Goal: Information Seeking & Learning: Learn about a topic

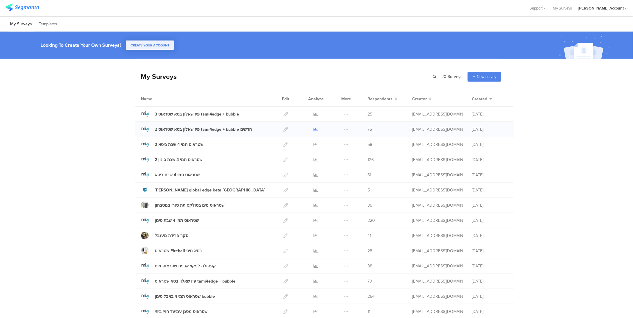
click at [314, 129] on icon at bounding box center [316, 129] width 4 height 4
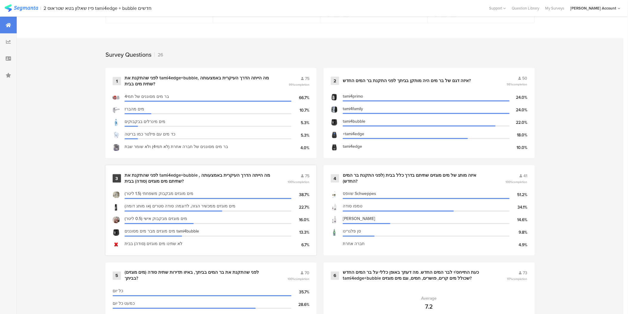
scroll to position [232, 0]
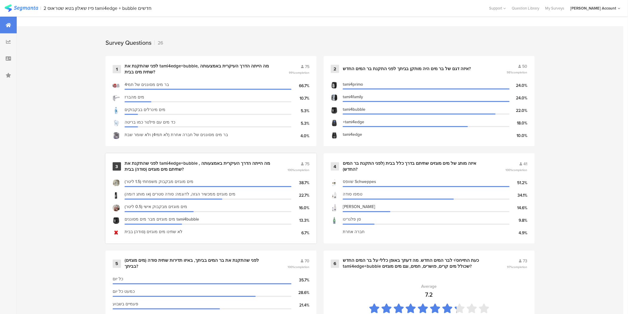
click at [191, 163] on div "לפני שהתקנת את tami4edge+bubble , מה הייתה הדרך העיקרית באמצעותה שתיתם מים מוגז…" at bounding box center [199, 166] width 148 height 12
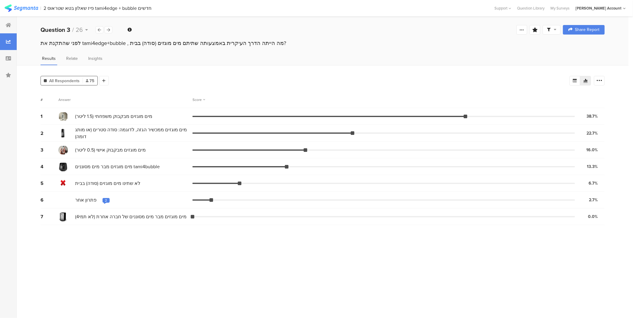
click at [105, 199] on div "2" at bounding box center [106, 200] width 2 height 5
click at [99, 235] on section "# Answer Score 1 מים מוגזים מבקבוק משפחתי (1.5 ליטר) 38.7% 29 votes 2 מים מוגזי…" at bounding box center [323, 203] width 564 height 222
click at [105, 202] on div "2" at bounding box center [106, 200] width 2 height 5
click at [89, 252] on section "# Answer Score 1 מים מוגזים מבקבוק משפחתי (1.5 ליטר) 38.7% 29 votes 2 מים מוגזי…" at bounding box center [323, 203] width 564 height 222
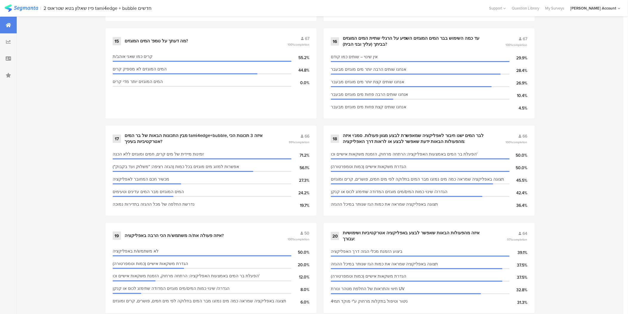
scroll to position [911, 0]
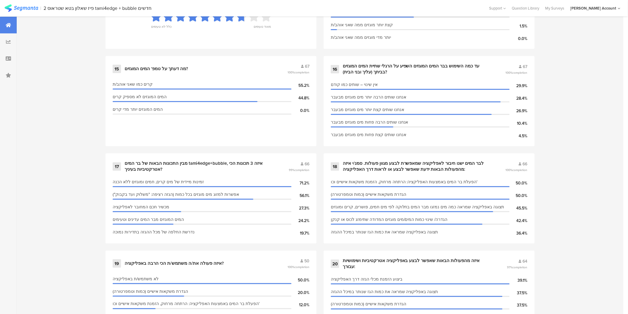
drag, startPoint x: 413, startPoint y: 1, endPoint x: 452, endPoint y: 2, distance: 39.7
